Goal: Task Accomplishment & Management: Manage account settings

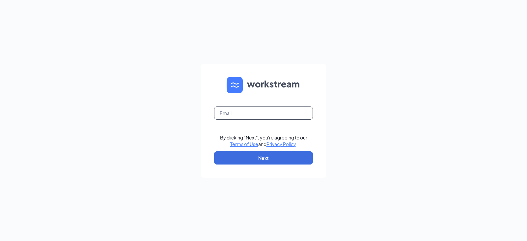
click at [265, 117] on input "text" at bounding box center [263, 112] width 99 height 13
type input "jmorman@calhounmc.com"
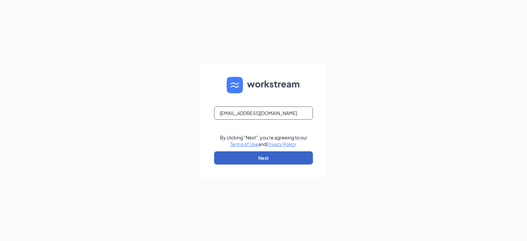
click at [214, 151] on button "Next" at bounding box center [263, 157] width 99 height 13
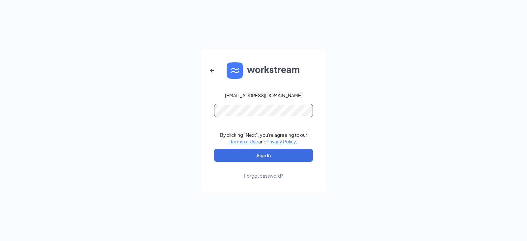
click at [214, 148] on button "Sign In" at bounding box center [263, 154] width 99 height 13
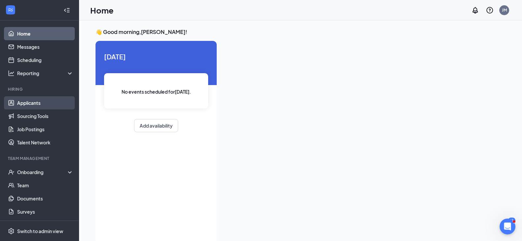
click at [36, 108] on link "Applicants" at bounding box center [45, 102] width 56 height 13
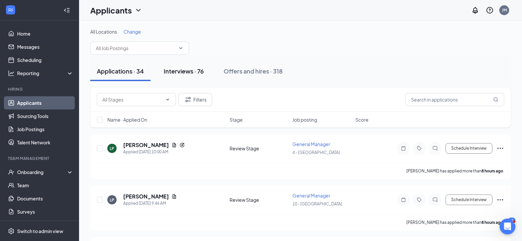
click at [190, 72] on div "Interviews · 76" at bounding box center [184, 71] width 40 height 8
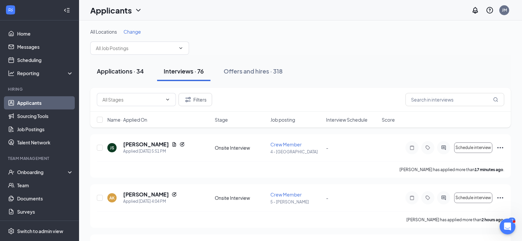
click at [111, 71] on div "Applications · 34" at bounding box center [120, 71] width 47 height 8
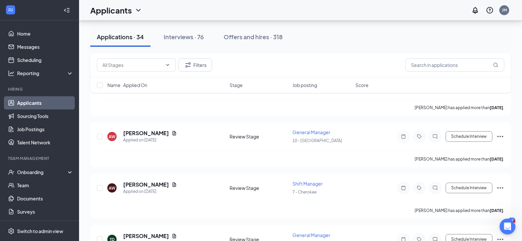
scroll to position [81, 0]
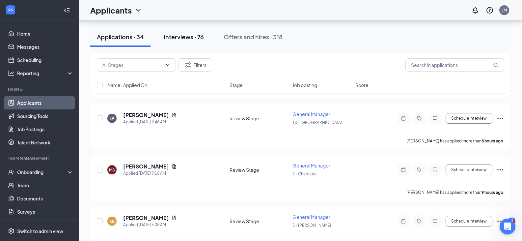
click at [204, 34] on div "Interviews · 76" at bounding box center [184, 37] width 40 height 8
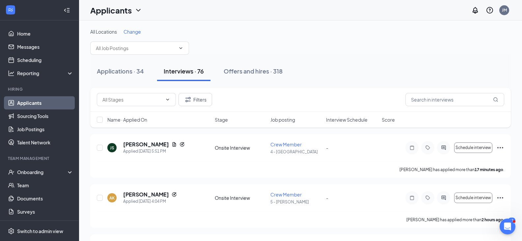
click at [188, 74] on div "Interviews · 76" at bounding box center [184, 71] width 40 height 8
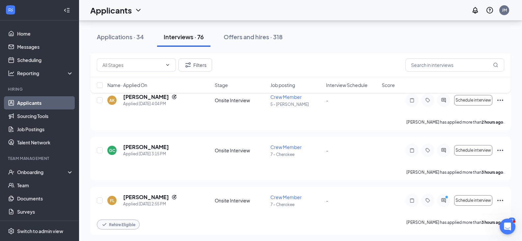
scroll to position [98, 0]
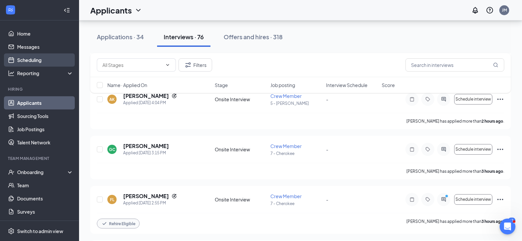
click at [27, 62] on link "Scheduling" at bounding box center [45, 59] width 56 height 13
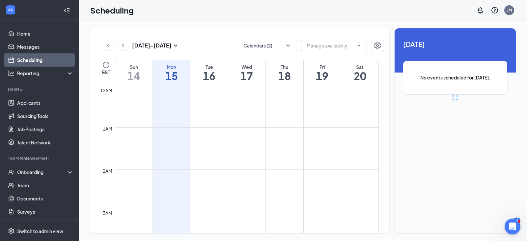
scroll to position [324, 0]
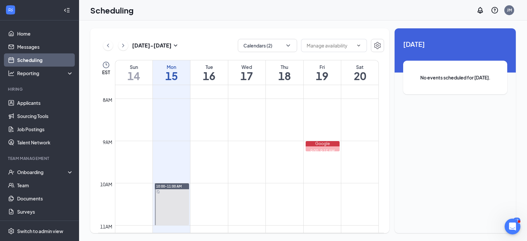
click at [257, 118] on td at bounding box center [247, 114] width 264 height 11
click at [252, 117] on td at bounding box center [247, 114] width 264 height 11
click at [245, 134] on td at bounding box center [247, 135] width 264 height 11
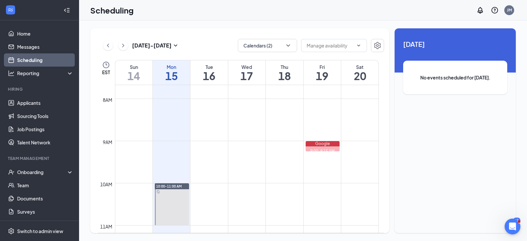
click at [245, 172] on td at bounding box center [247, 167] width 264 height 11
click at [245, 194] on td at bounding box center [247, 198] width 264 height 11
click at [342, 50] on span at bounding box center [334, 45] width 66 height 13
click at [358, 47] on icon "ChevronDown" at bounding box center [358, 45] width 5 height 5
click at [357, 45] on icon "ChevronDown" at bounding box center [358, 45] width 5 height 5
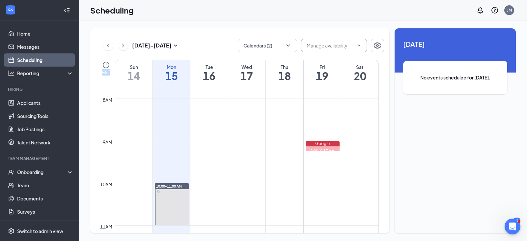
click at [357, 45] on icon "ChevronDown" at bounding box center [358, 45] width 5 height 5
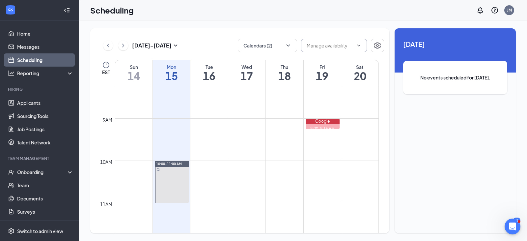
scroll to position [349, 0]
click at [236, 141] on td at bounding box center [247, 142] width 264 height 11
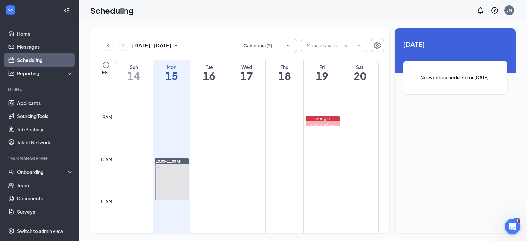
click at [236, 141] on td at bounding box center [247, 142] width 264 height 11
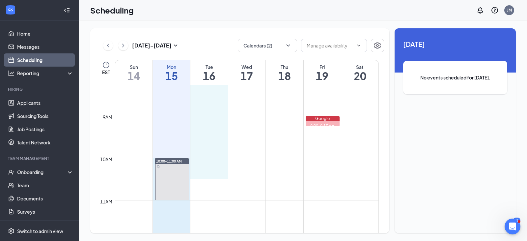
drag, startPoint x: 175, startPoint y: 170, endPoint x: 164, endPoint y: 160, distance: 14.9
click at [164, 160] on div "12am 1am 2am 3am 4am 5am 6am 7am 8am 9am 10am 11am 12pm 1pm 2pm 3pm 4pm 5pm 6pm…" at bounding box center [238, 241] width 280 height 1011
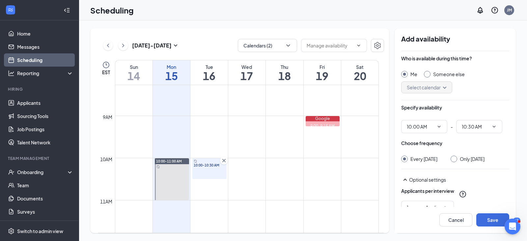
type input "10:00 AM"
type input "10:30 AM"
click at [466, 222] on button "Cancel" at bounding box center [455, 219] width 33 height 13
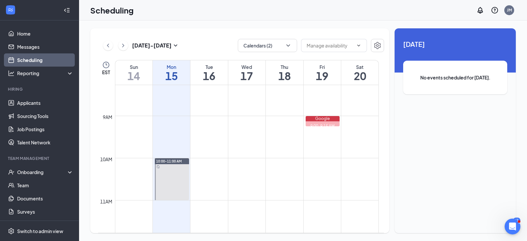
click at [171, 164] on div at bounding box center [172, 179] width 34 height 42
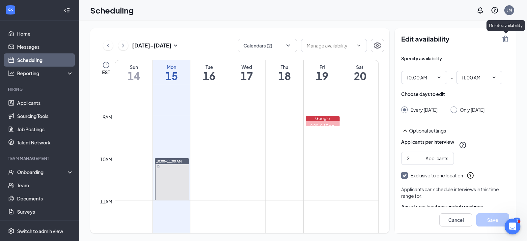
click at [505, 40] on icon "TrashOutline" at bounding box center [505, 39] width 6 height 7
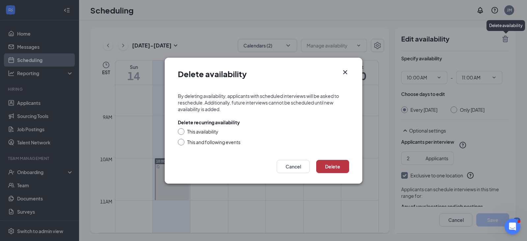
click at [334, 166] on button "Delete" at bounding box center [332, 166] width 33 height 13
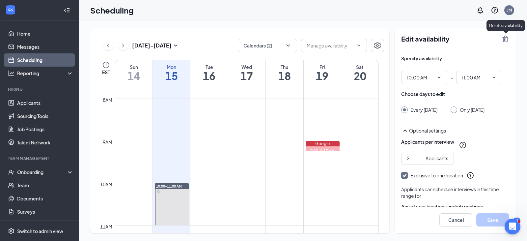
click at [502, 39] on icon "TrashOutline" at bounding box center [505, 39] width 8 height 8
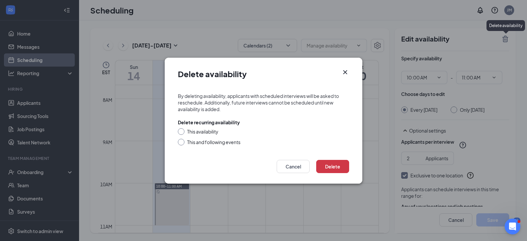
click at [210, 133] on div "This availability" at bounding box center [202, 131] width 31 height 7
click at [182, 133] on input "This availability" at bounding box center [180, 130] width 5 height 5
radio input "true"
click at [208, 137] on div "This availability This and following events" at bounding box center [263, 136] width 171 height 17
click at [207, 142] on div "This and following events" at bounding box center [213, 142] width 53 height 7
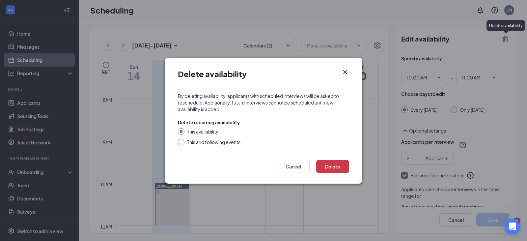
click at [182, 142] on input "This and following events" at bounding box center [180, 141] width 5 height 5
radio input "true"
radio input "false"
click at [329, 166] on button "Delete" at bounding box center [332, 166] width 33 height 13
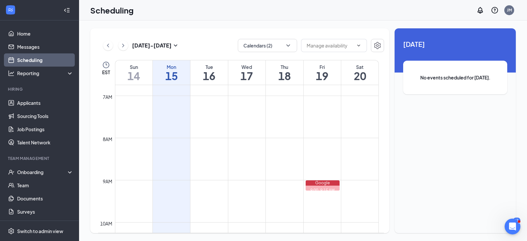
scroll to position [294, 0]
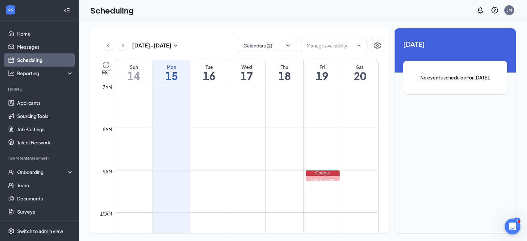
click at [210, 177] on td at bounding box center [247, 175] width 264 height 11
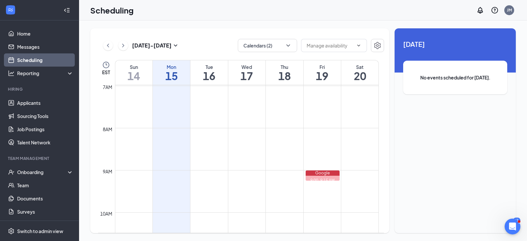
click at [210, 177] on td at bounding box center [247, 175] width 264 height 11
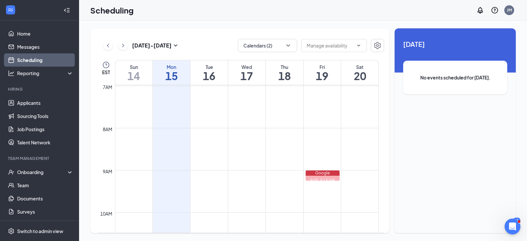
click at [222, 138] on td at bounding box center [247, 133] width 264 height 11
click at [261, 145] on td at bounding box center [247, 143] width 264 height 11
click at [230, 152] on td at bounding box center [247, 154] width 264 height 11
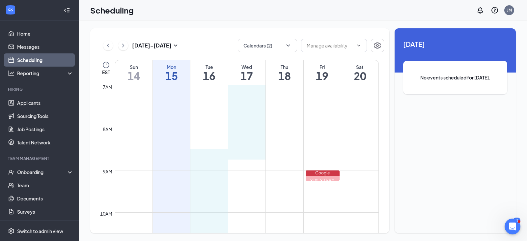
drag, startPoint x: 230, startPoint y: 152, endPoint x: 224, endPoint y: 153, distance: 6.3
click at [211, 150] on td at bounding box center [247, 154] width 264 height 11
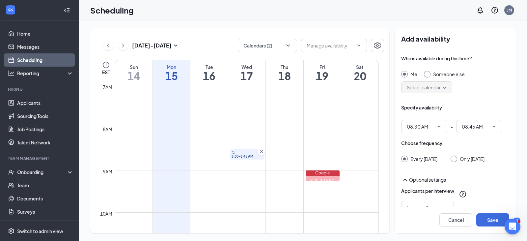
type input "08:30 AM"
type input "08:45 AM"
drag, startPoint x: 508, startPoint y: 142, endPoint x: 262, endPoint y: 150, distance: 246.0
click at [262, 150] on icon "Cross" at bounding box center [261, 151] width 7 height 7
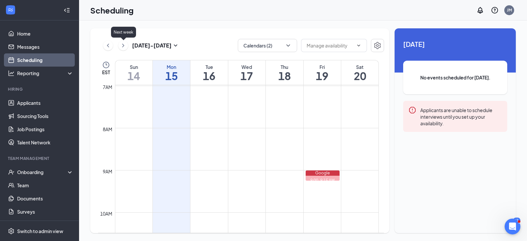
click at [125, 44] on icon "ChevronRight" at bounding box center [123, 45] width 7 height 8
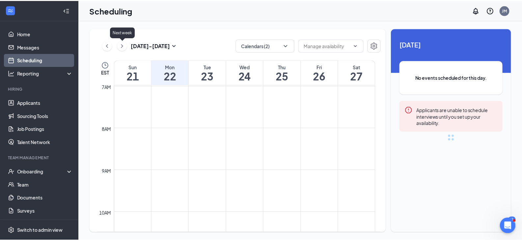
scroll to position [324, 0]
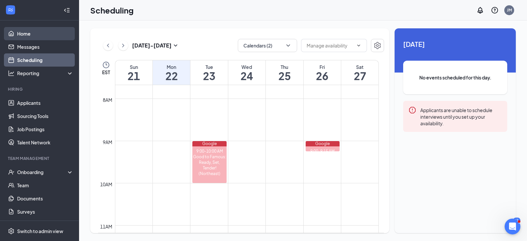
click at [37, 37] on link "Home" at bounding box center [45, 33] width 56 height 13
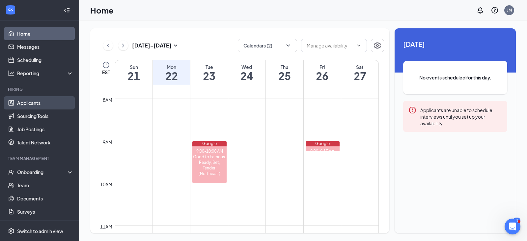
click at [39, 103] on link "Applicants" at bounding box center [45, 102] width 56 height 13
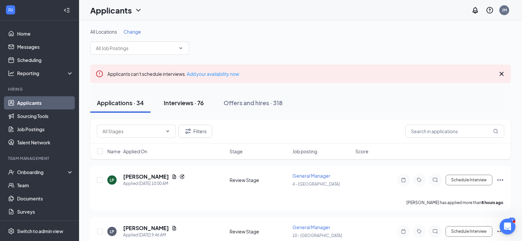
click at [196, 99] on div "Interviews · 76" at bounding box center [184, 102] width 40 height 8
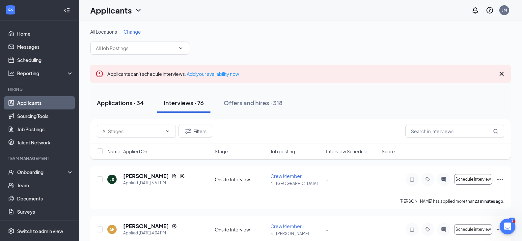
click at [118, 104] on div "Applications · 34" at bounding box center [120, 102] width 47 height 8
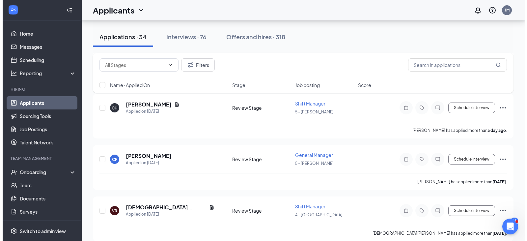
scroll to position [275, 0]
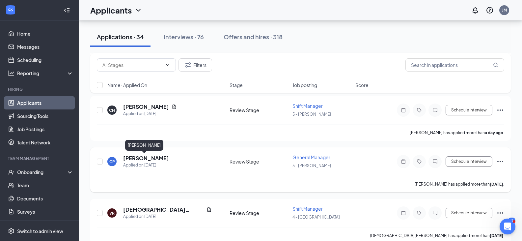
click at [141, 157] on h5 "[PERSON_NAME]" at bounding box center [146, 157] width 46 height 7
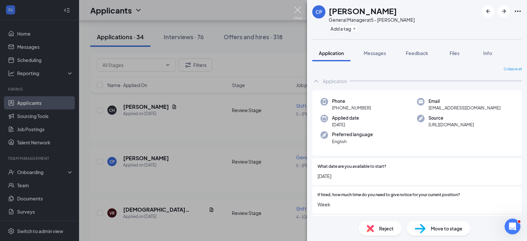
click at [299, 8] on img at bounding box center [298, 13] width 8 height 13
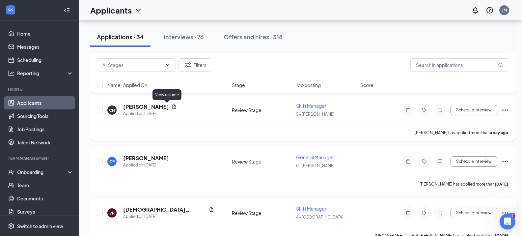
click at [172, 106] on icon "Document" at bounding box center [174, 106] width 4 height 4
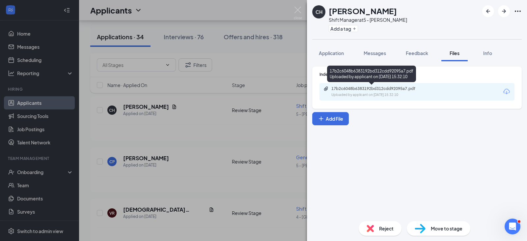
click at [353, 93] on div "Uploaded by applicant on Sep 14, 2025 at 15:32:10" at bounding box center [380, 94] width 99 height 5
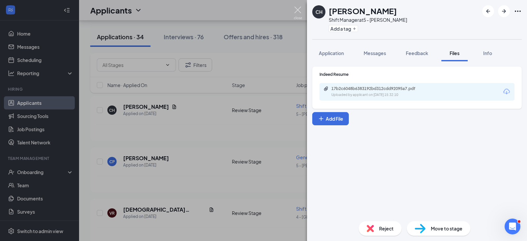
click at [295, 12] on img at bounding box center [298, 13] width 8 height 13
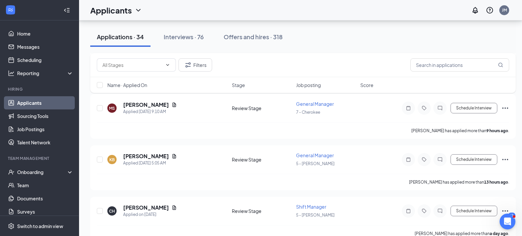
scroll to position [177, 0]
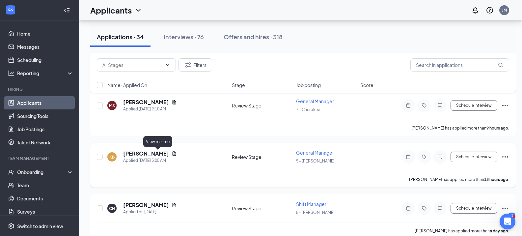
click at [172, 155] on icon "Document" at bounding box center [174, 153] width 5 height 5
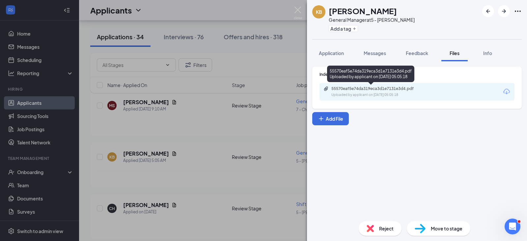
click at [383, 92] on div "Uploaded by applicant on Sep 15, 2025 at 05:05:18" at bounding box center [380, 94] width 99 height 5
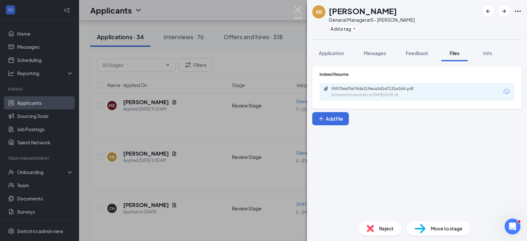
click at [298, 7] on img at bounding box center [298, 13] width 8 height 13
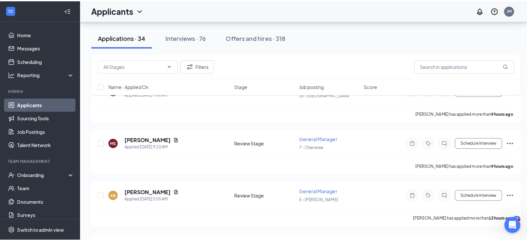
scroll to position [134, 0]
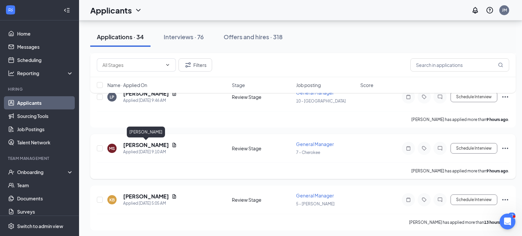
click at [142, 146] on h5 "[PERSON_NAME]" at bounding box center [146, 144] width 46 height 7
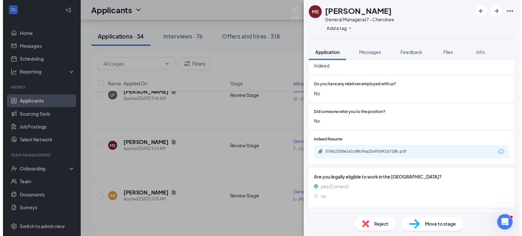
scroll to position [534, 0]
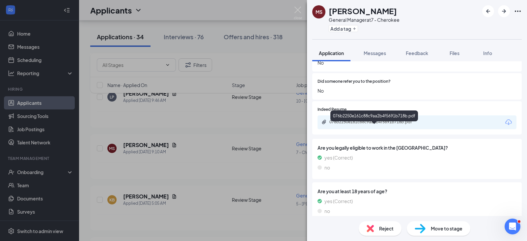
click at [398, 124] on div "076b2250e161c88c9aa2b4f5691b718b.pdf" at bounding box center [375, 121] width 92 height 5
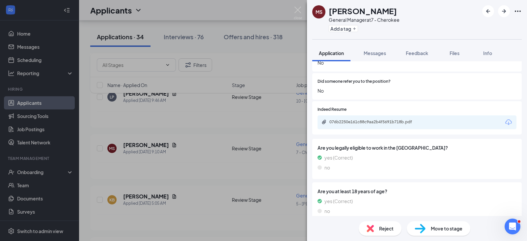
click at [296, 6] on div "MS Marshall Stinnett General Manager at 7 - Cherokee Add a tag Application Mess…" at bounding box center [263, 120] width 527 height 241
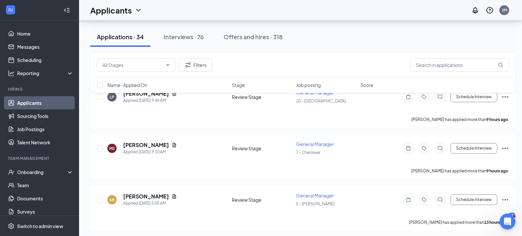
click at [299, 8] on div "Applicants JM" at bounding box center [300, 10] width 443 height 20
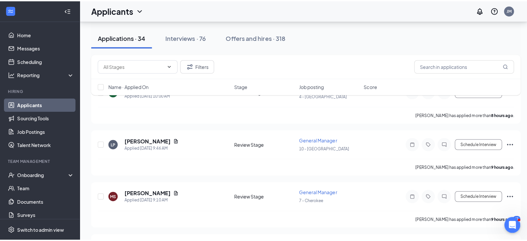
scroll to position [79, 0]
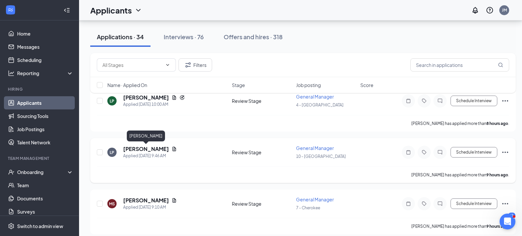
click at [156, 150] on h5 "[PERSON_NAME]" at bounding box center [146, 148] width 46 height 7
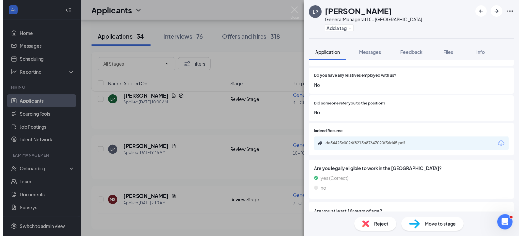
scroll to position [535, 0]
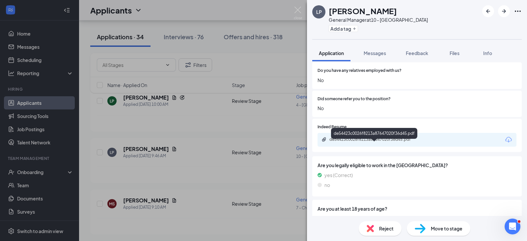
click at [404, 142] on div "de54423c0026f8213a87647020f36d45.pdf" at bounding box center [375, 139] width 92 height 5
click at [299, 9] on img at bounding box center [298, 13] width 8 height 13
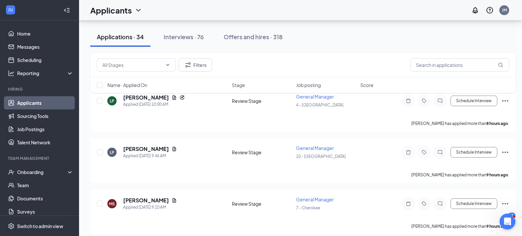
click at [298, 9] on div "Applicants JM" at bounding box center [300, 10] width 443 height 20
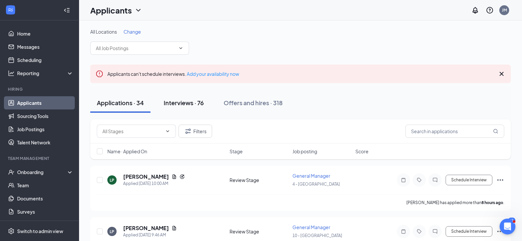
click at [198, 99] on div "Interviews · 76" at bounding box center [184, 102] width 40 height 8
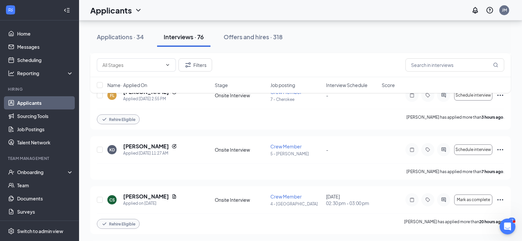
scroll to position [243, 0]
